Goal: Use online tool/utility: Utilize a website feature to perform a specific function

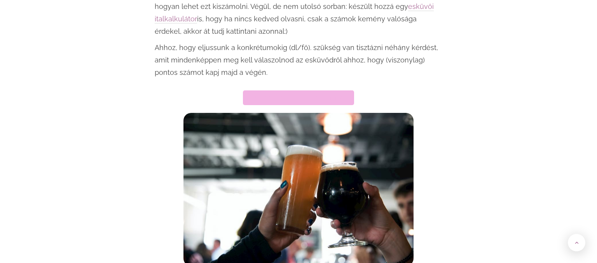
click at [320, 93] on link "Ugrás a kalkulátorra" at bounding box center [298, 97] width 111 height 15
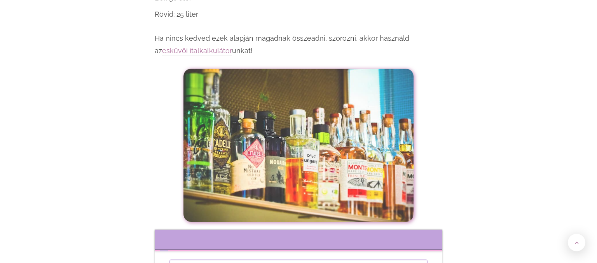
scroll to position [3254, 0]
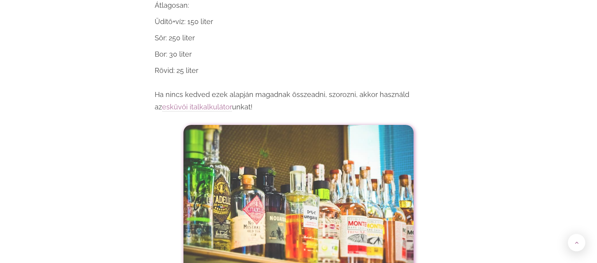
radio input "true"
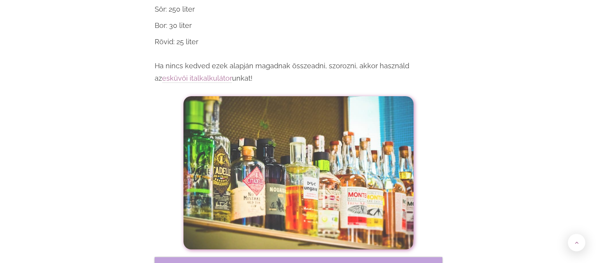
scroll to position [3295, 0]
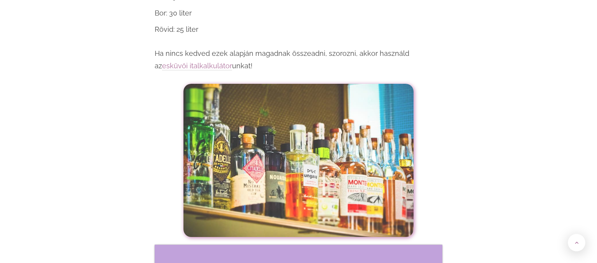
type input "73"
radio input "true"
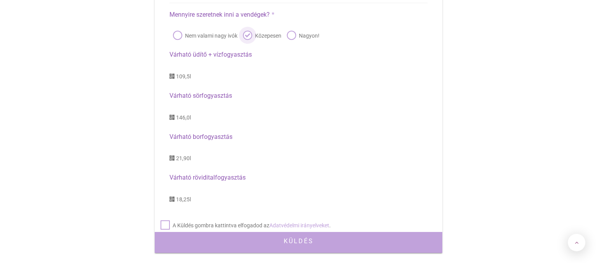
scroll to position [3705, 0]
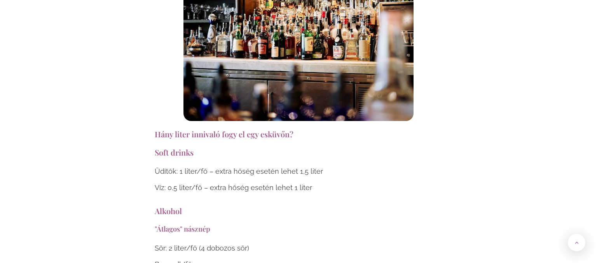
scroll to position [2543, 0]
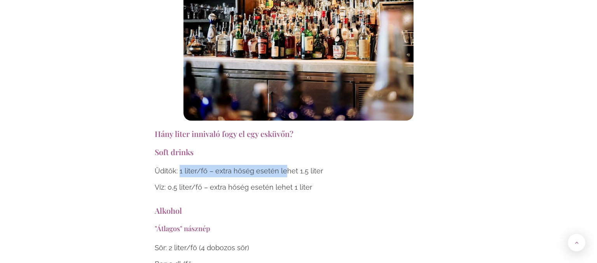
drag, startPoint x: 179, startPoint y: 146, endPoint x: 282, endPoint y: 144, distance: 103.0
click at [282, 165] on p "Üdítők: 1 liter/fő – extra hőség esetén lehet 1,5 liter" at bounding box center [298, 171] width 287 height 12
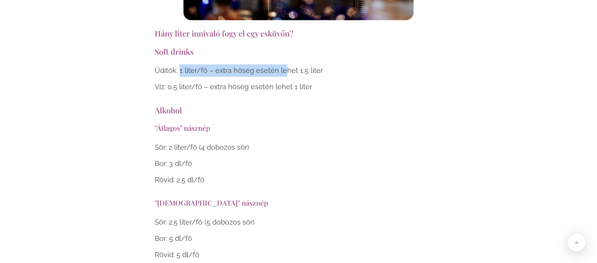
scroll to position [2625, 0]
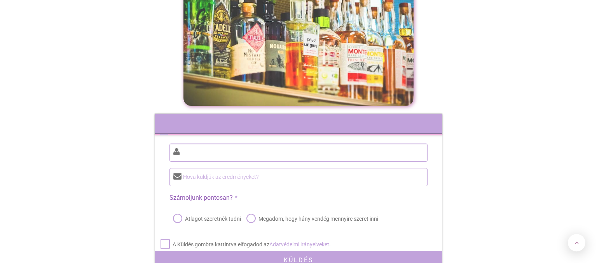
scroll to position [3587, 0]
